Goal: Task Accomplishment & Management: Use online tool/utility

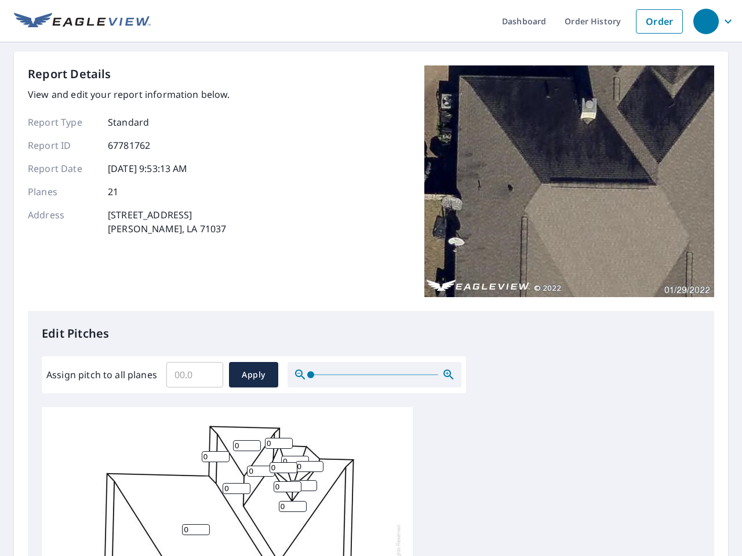
click at [371, 278] on div "Report Details View and edit your report information below. Report Type Standar…" at bounding box center [371, 188] width 686 height 246
click at [705, 21] on div "button" at bounding box center [705, 21] width 25 height 25
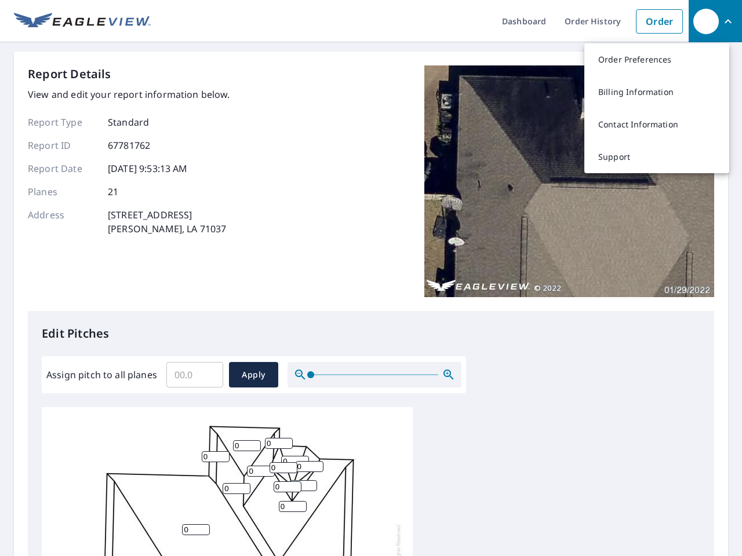
click at [195, 375] on input "Assign pitch to all planes" at bounding box center [194, 375] width 57 height 32
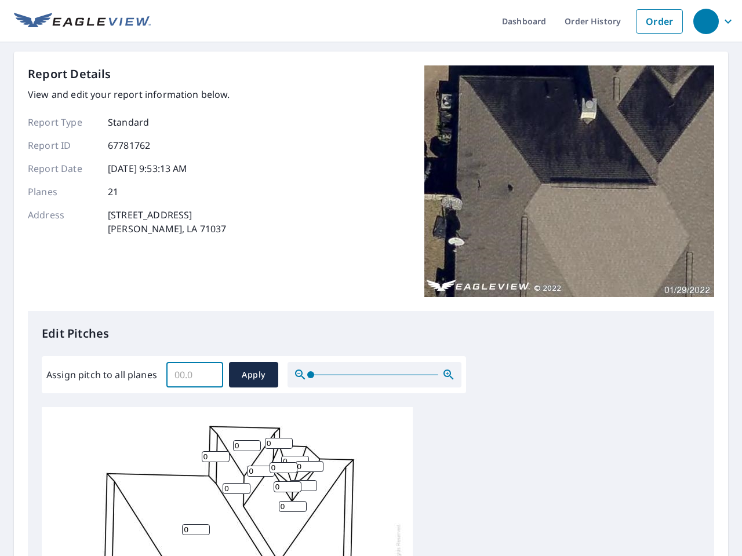
click at [253, 375] on span "Apply" at bounding box center [253, 375] width 31 height 14
click at [449, 375] on icon "button" at bounding box center [449, 375] width 14 height 14
